Goal: Navigation & Orientation: Find specific page/section

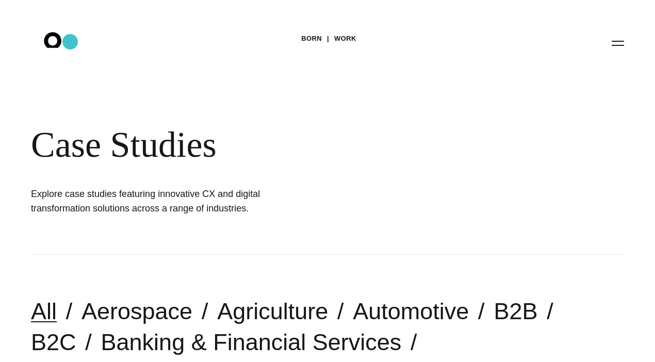
click at [70, 42] on icon ".st0{display:none;} .st1{display:inline;} .st2{font-family:'HelveticaNeue-Mediu…" at bounding box center [60, 42] width 66 height 27
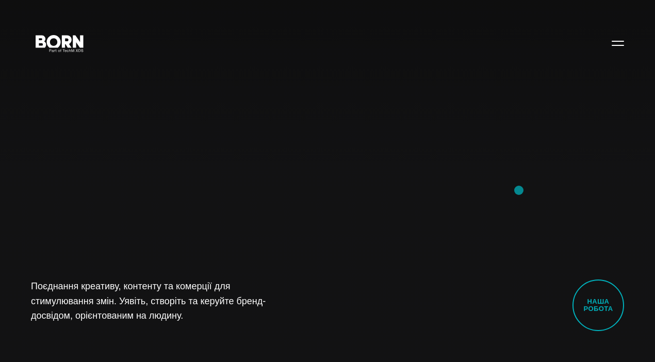
click at [519, 190] on div "Поєднання креативу, контенту та комерції для стимулювання змін. Уявіть, створіт…" at bounding box center [327, 181] width 655 height 362
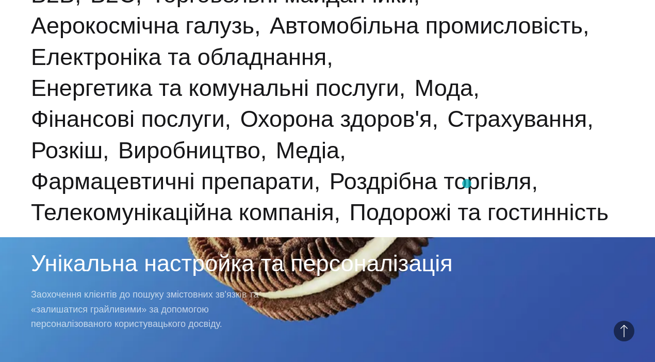
scroll to position [567, 0]
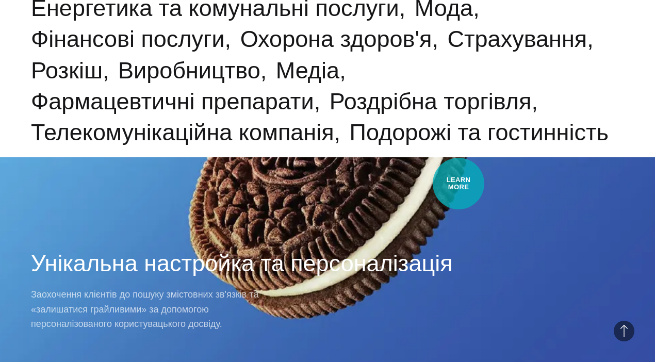
click at [459, 184] on div "Робота · Економіка Унікальна настройка та персоналізація Заохочення клієнтів до…" at bounding box center [327, 181] width 655 height 362
